Goal: Task Accomplishment & Management: Complete application form

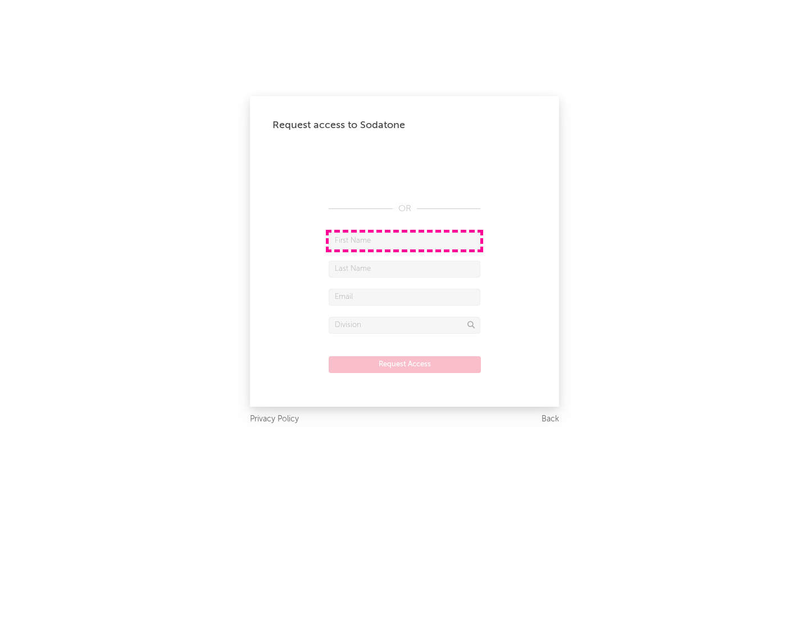
click at [405, 241] on input "text" at bounding box center [405, 241] width 152 height 17
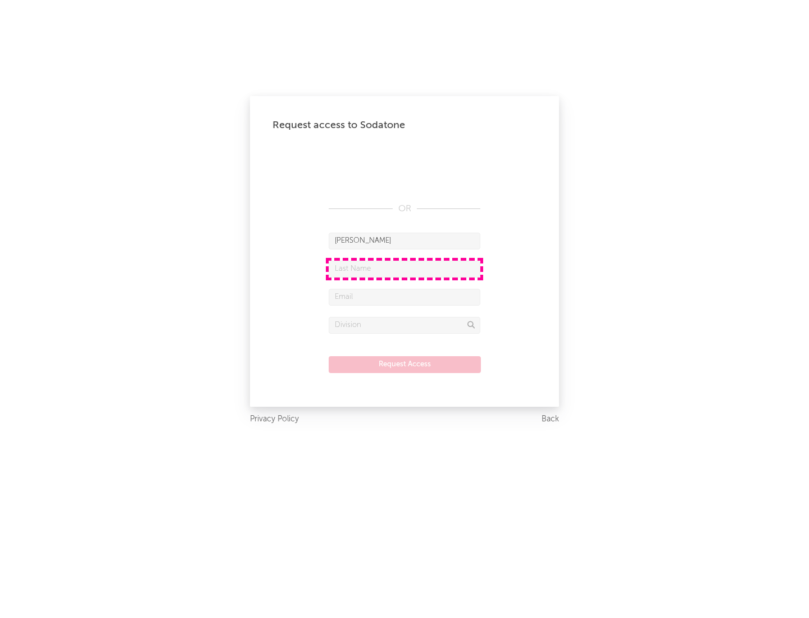
type input "[PERSON_NAME]"
click at [405, 269] on input "text" at bounding box center [405, 269] width 152 height 17
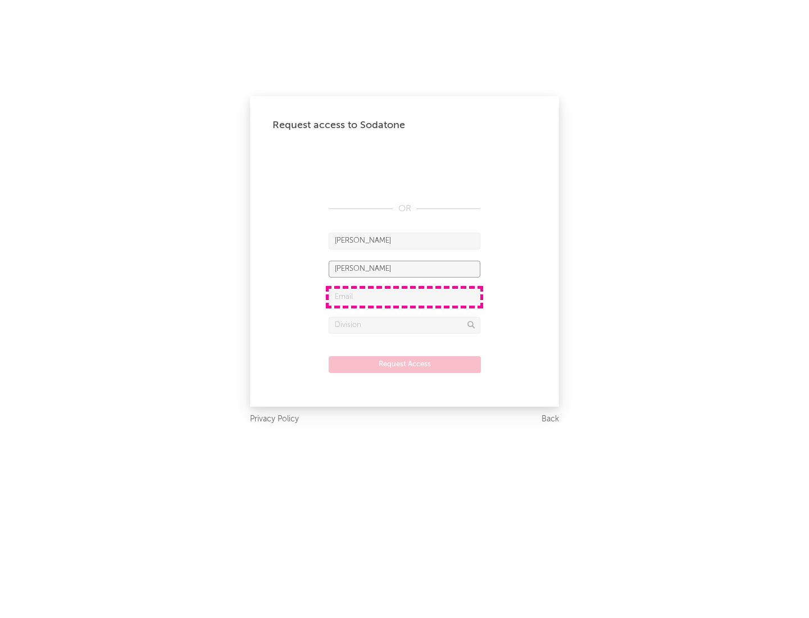
type input "[PERSON_NAME]"
click at [405, 297] on input "text" at bounding box center [405, 297] width 152 height 17
type input "[EMAIL_ADDRESS][DOMAIN_NAME]"
click at [405, 325] on input "text" at bounding box center [405, 325] width 152 height 17
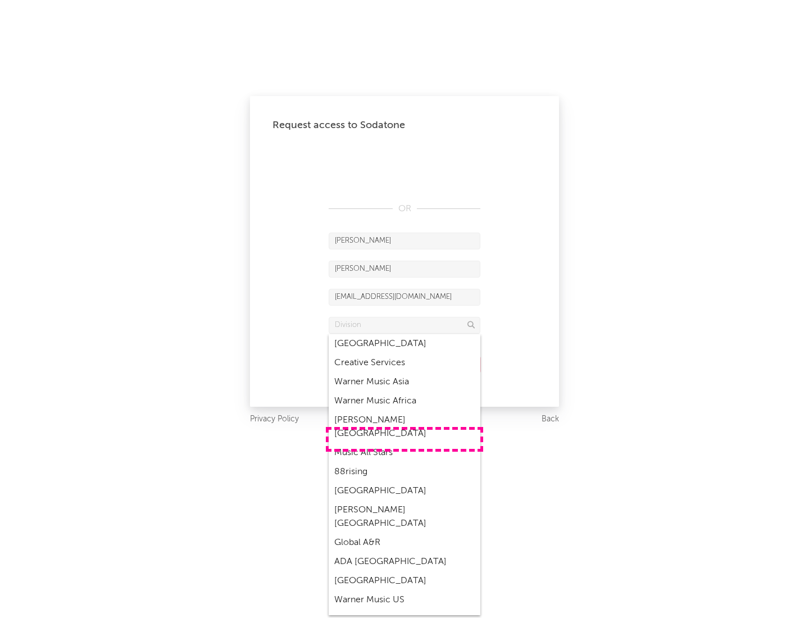
click at [405, 443] on div "Music All Stars" at bounding box center [405, 452] width 152 height 19
type input "Music All Stars"
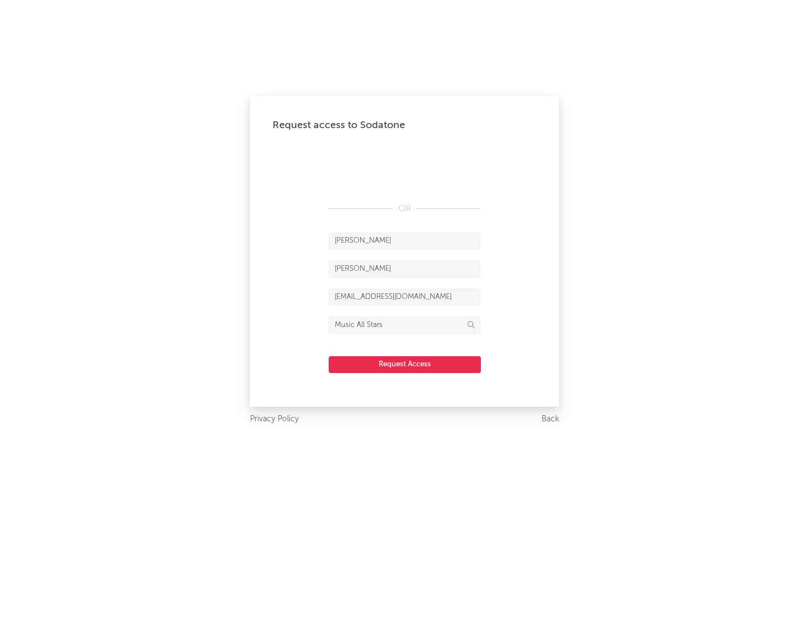
click at [405, 364] on button "Request Access" at bounding box center [405, 364] width 152 height 17
